Goal: Navigation & Orientation: Find specific page/section

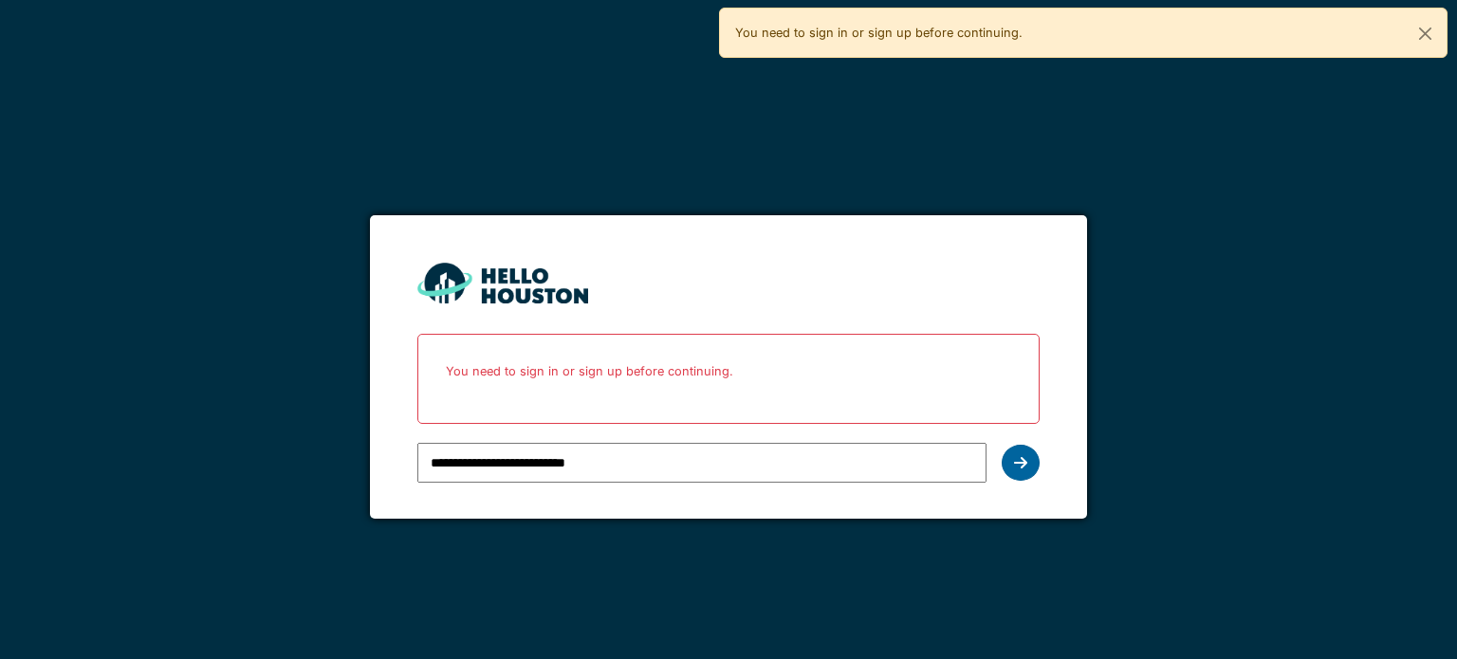
click at [1025, 465] on icon at bounding box center [1020, 462] width 13 height 15
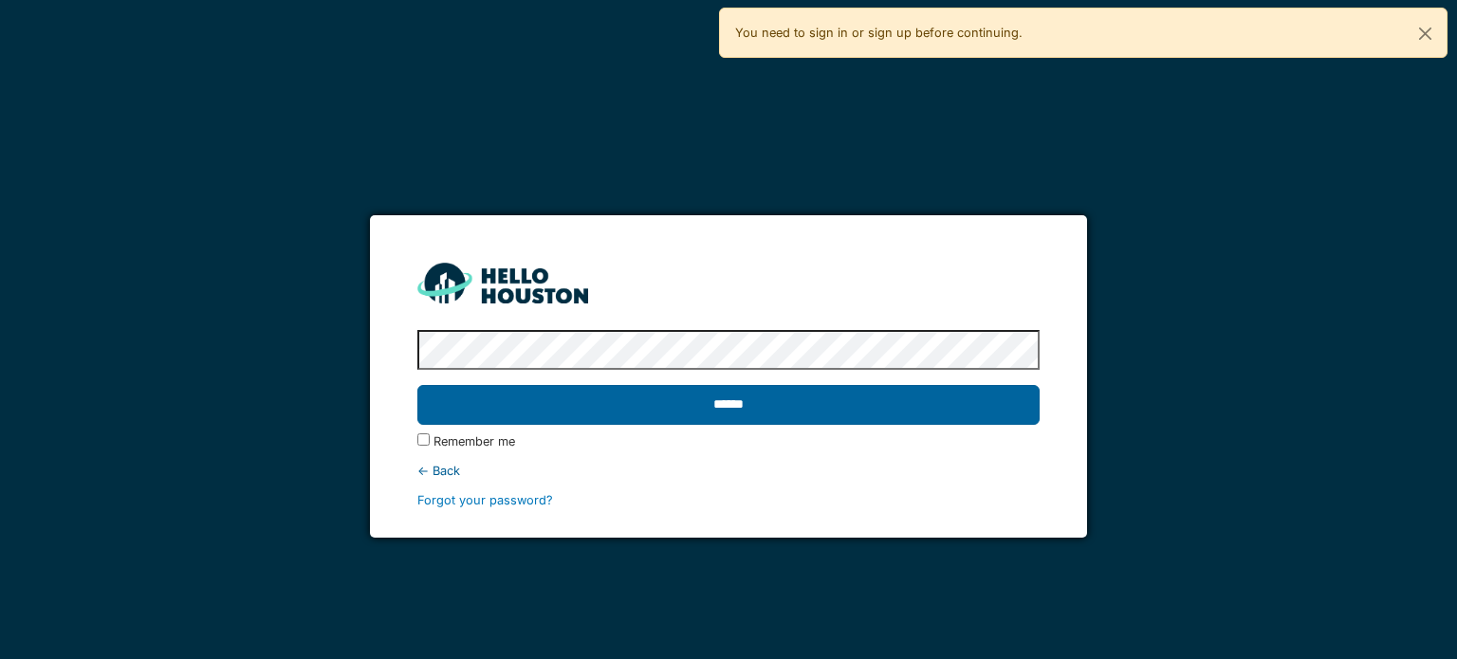
click at [941, 420] on input "******" at bounding box center [727, 405] width 621 height 40
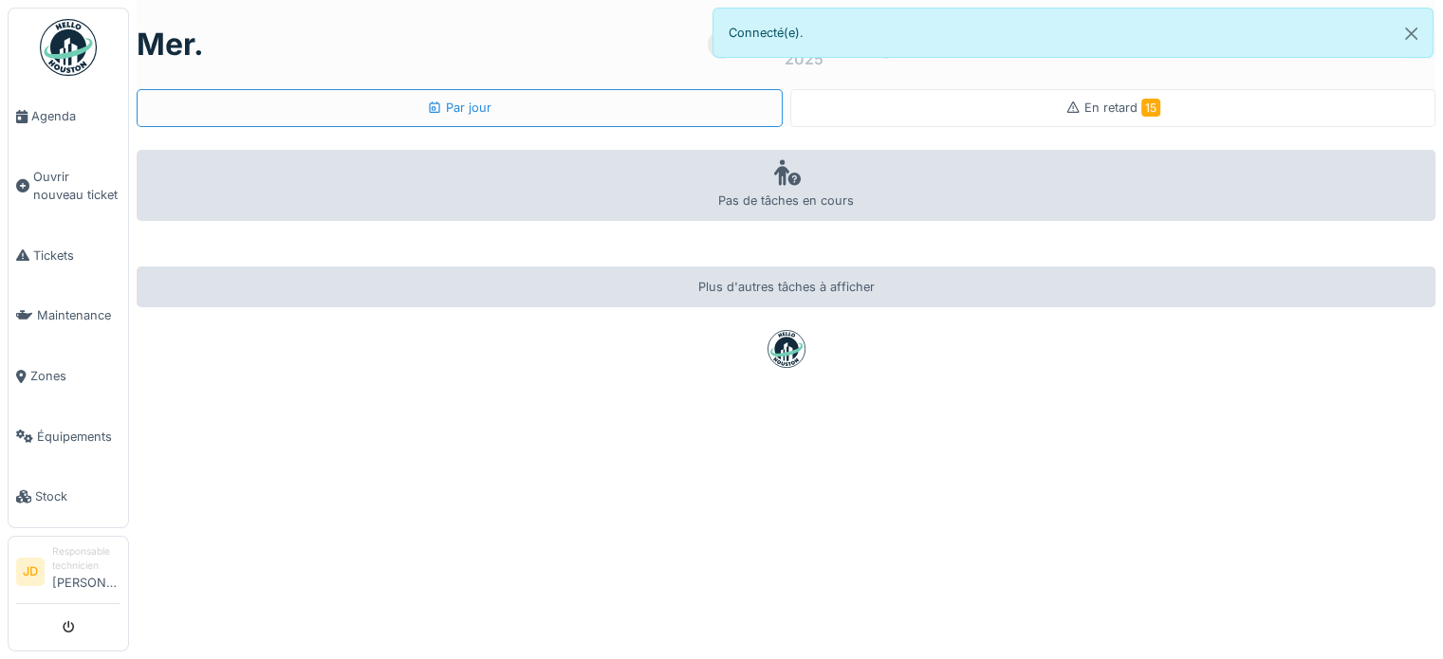
click at [873, 92] on div "En retard 15" at bounding box center [1113, 108] width 646 height 38
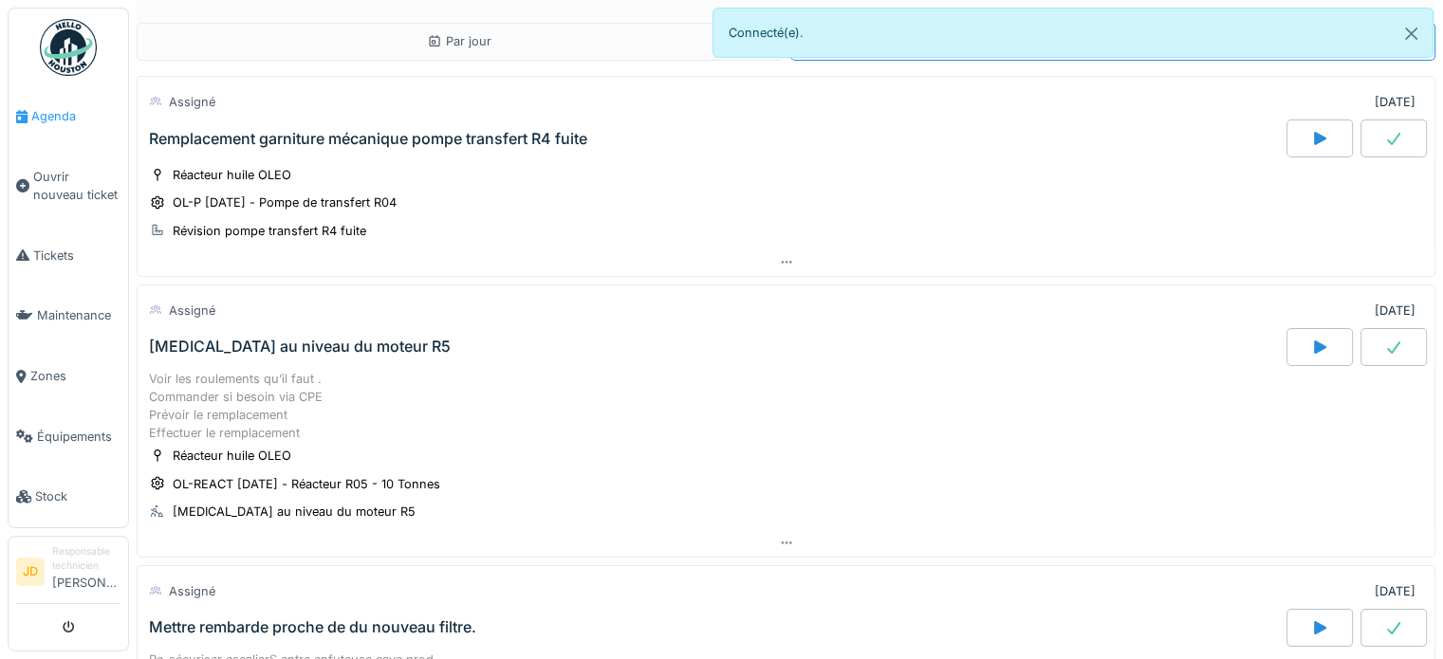
click at [80, 119] on span "Agenda" at bounding box center [75, 116] width 89 height 18
